Goal: Check status: Check status

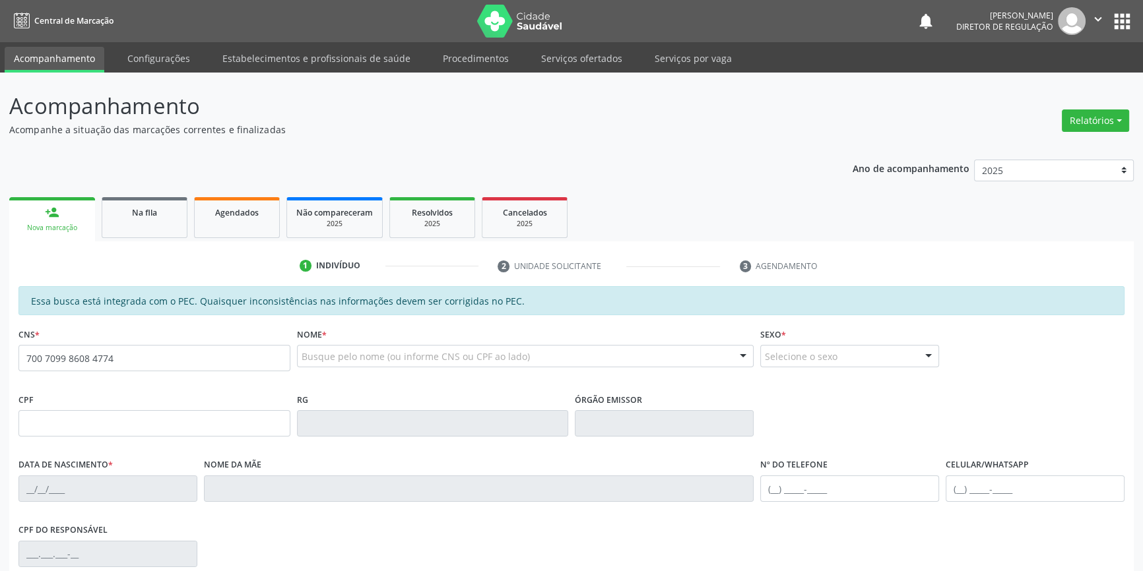
type input "700 7099 8608 4774"
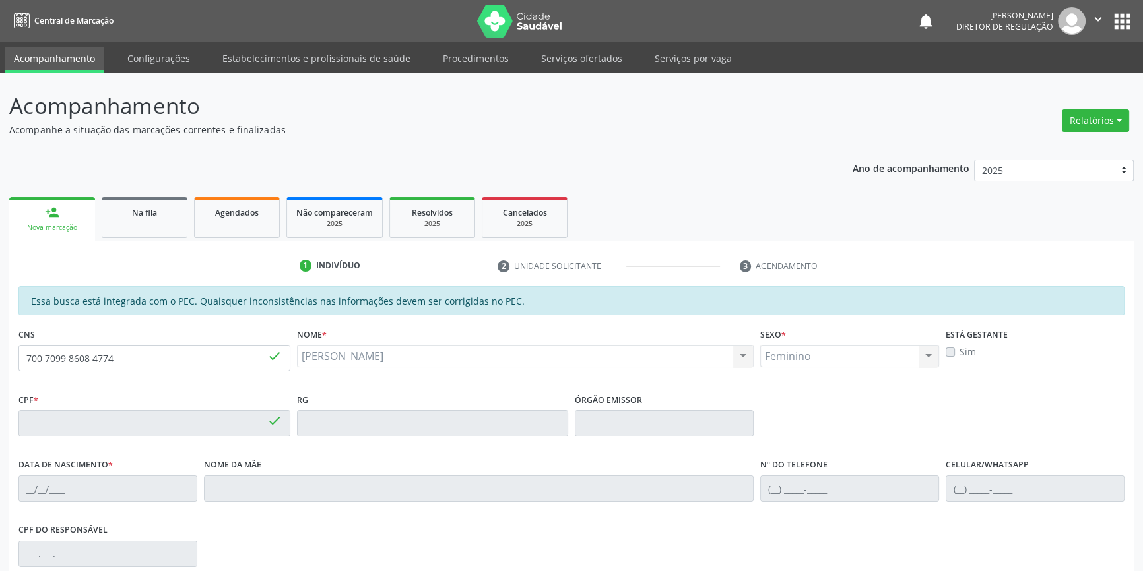
type input "113.517.314-16"
type input "[DATE]"
type input "[PERSON_NAME]"
type input "[PHONE_NUMBER]"
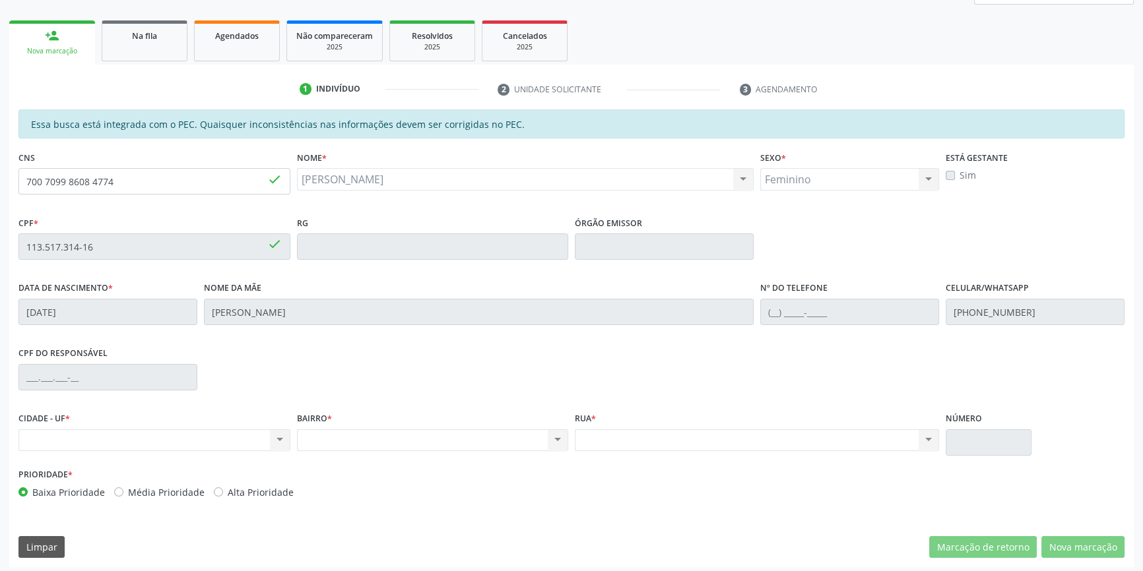
scroll to position [181, 0]
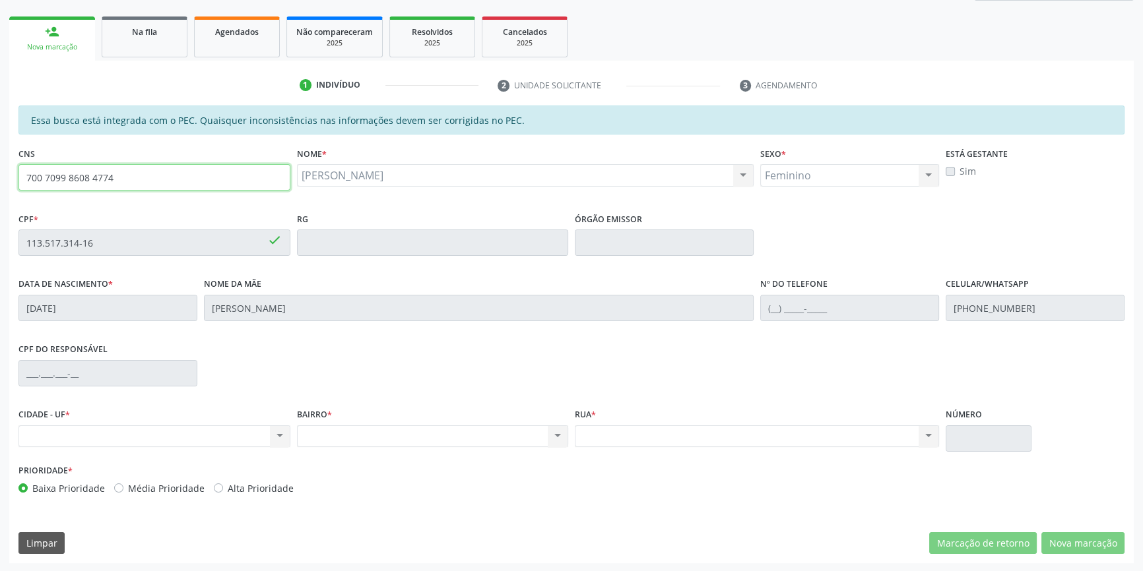
drag, startPoint x: 153, startPoint y: 178, endPoint x: 0, endPoint y: 139, distance: 158.0
click at [0, 140] on div "Acompanhamento Acompanhe a situação das marcações correntes e finalizadas Relat…" at bounding box center [571, 232] width 1143 height 681
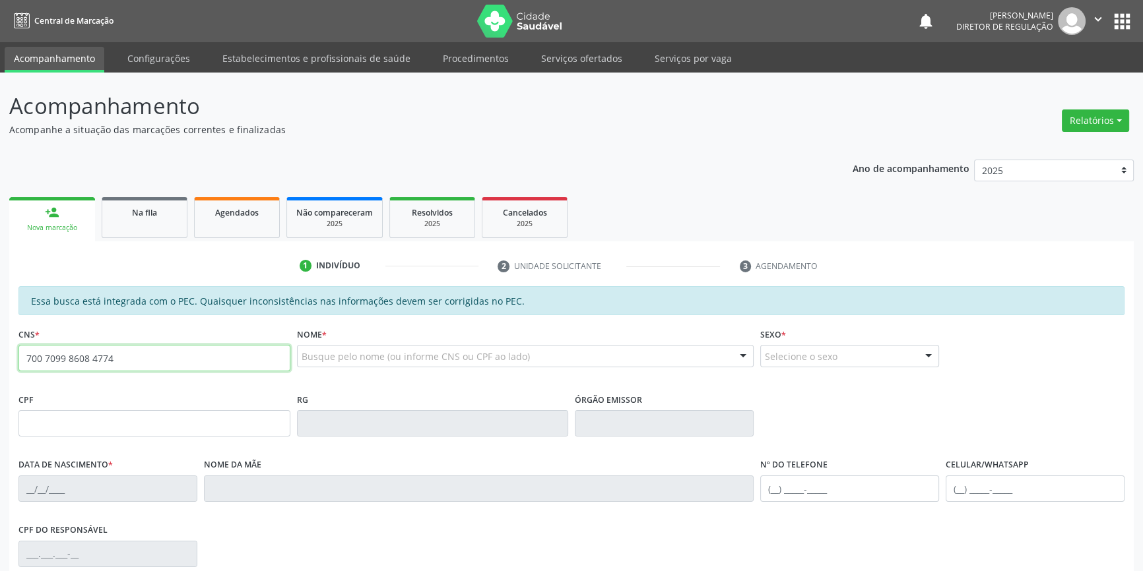
type input "700 7099 8608 4774"
type input "113.517.314-16"
type input "[DATE]"
type input "[PERSON_NAME]"
type input "[PHONE_NUMBER]"
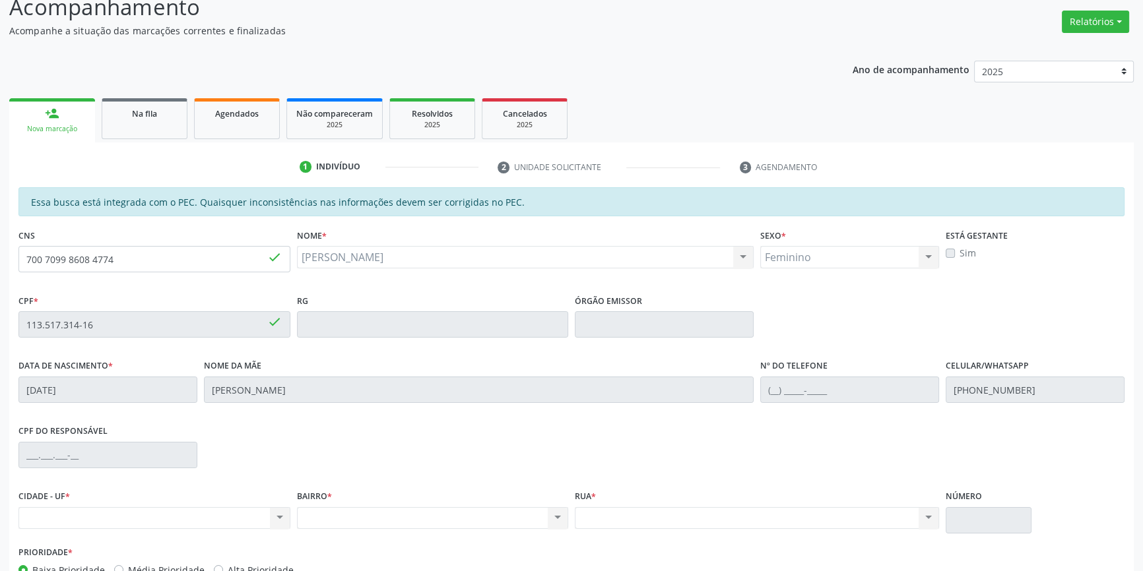
scroll to position [181, 0]
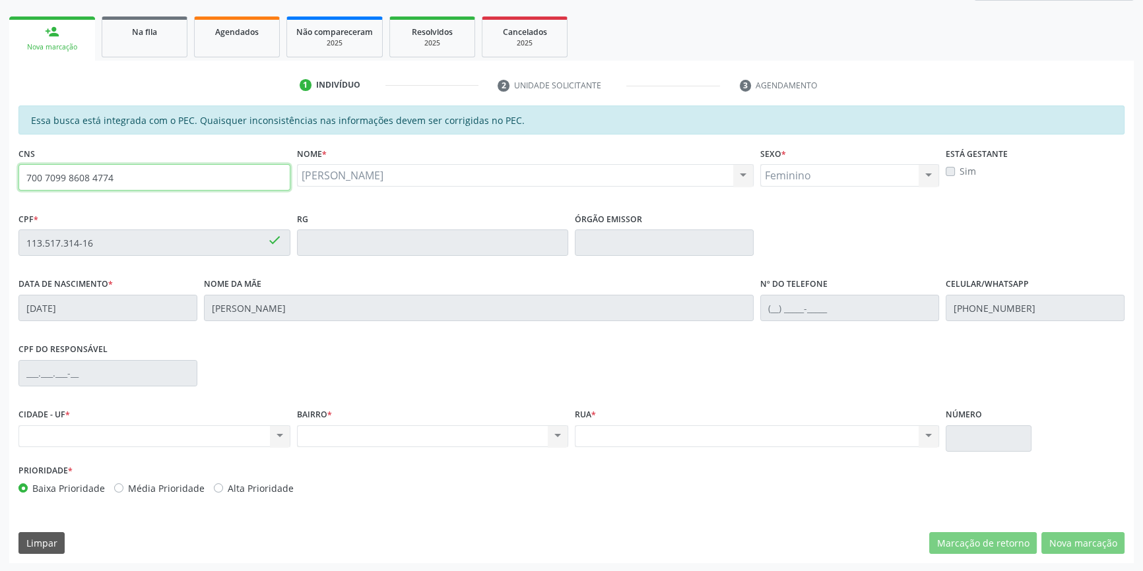
drag, startPoint x: 147, startPoint y: 180, endPoint x: 66, endPoint y: 98, distance: 115.2
click at [0, 132] on div "Acompanhamento Acompanhe a situação das marcações correntes e finalizadas Relat…" at bounding box center [571, 232] width 1143 height 681
